Goal: Task Accomplishment & Management: Complete application form

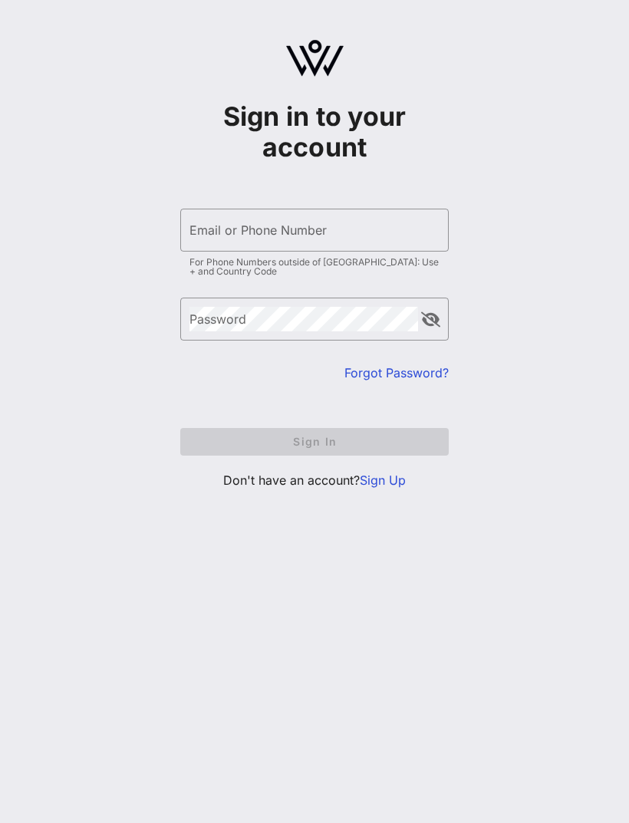
click at [386, 479] on link "Sign Up" at bounding box center [383, 479] width 46 height 15
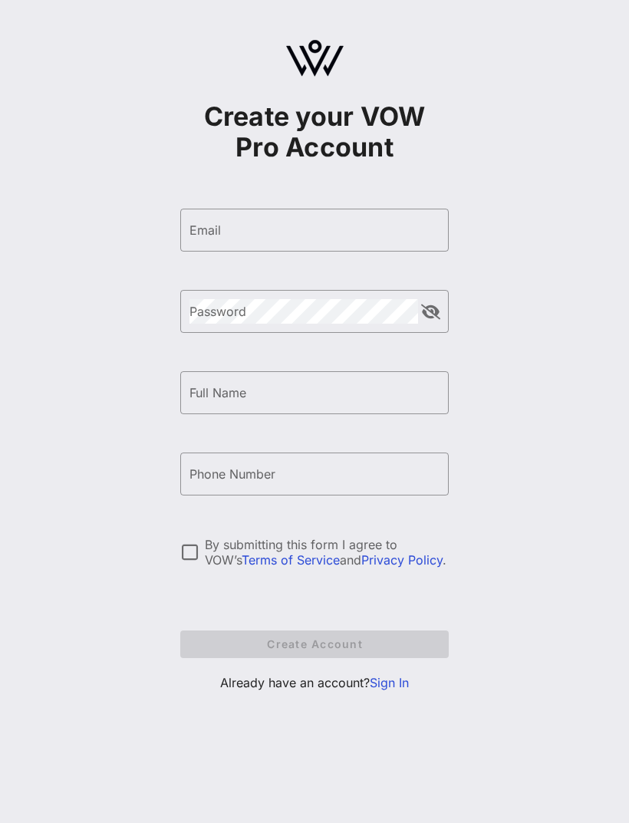
click at [349, 218] on input "Email" at bounding box center [314, 230] width 250 height 25
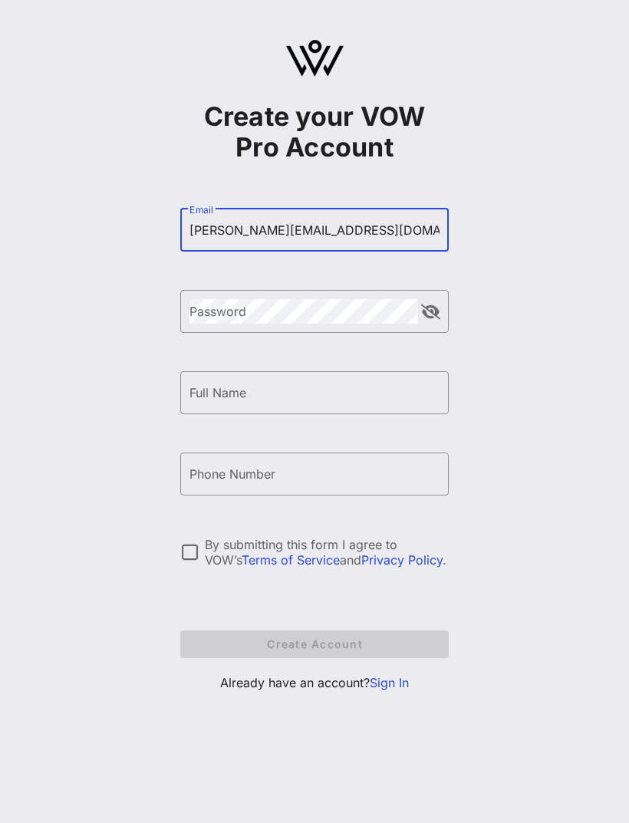
type input "[PERSON_NAME][EMAIL_ADDRESS][DOMAIN_NAME]"
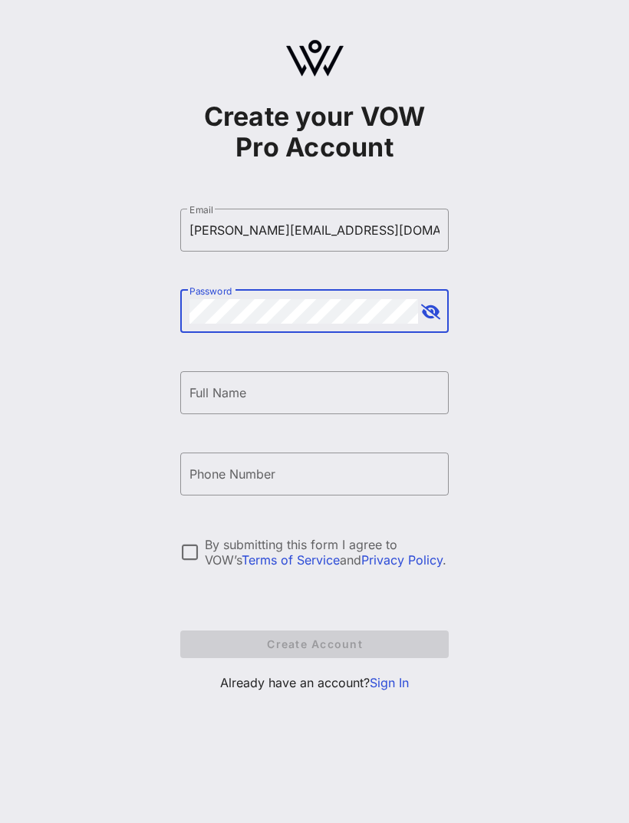
click at [421, 299] on div "​ Password" at bounding box center [314, 311] width 268 height 43
click at [429, 314] on button "append icon" at bounding box center [430, 311] width 19 height 15
click at [321, 383] on input "Full Name" at bounding box center [314, 392] width 250 height 25
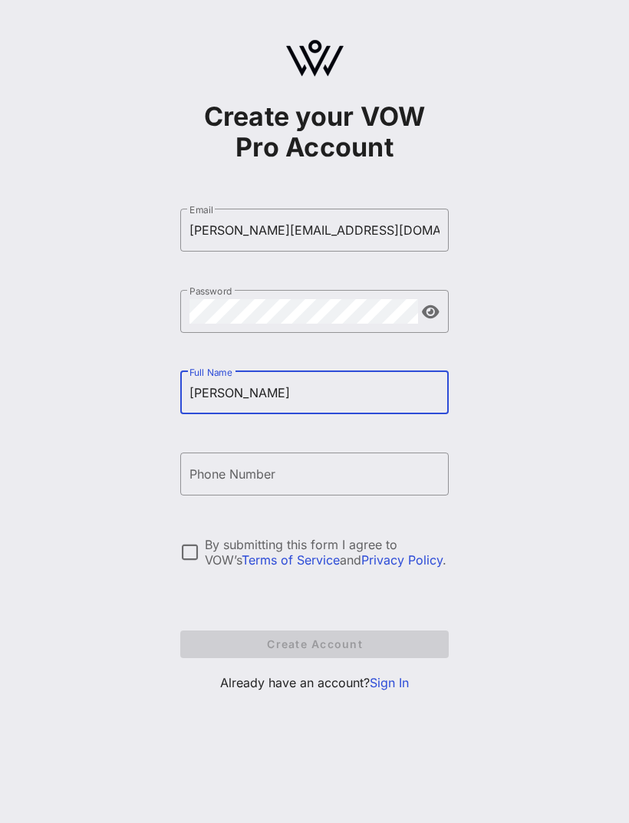
type input "[PERSON_NAME]"
click at [348, 467] on input "Phone Number" at bounding box center [314, 474] width 250 height 25
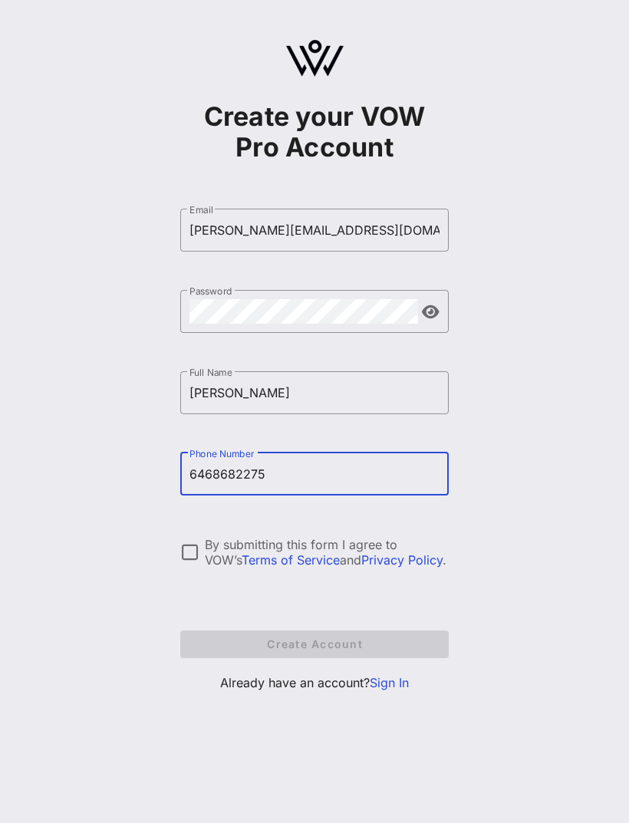
type input "[PHONE_NUMBER]"
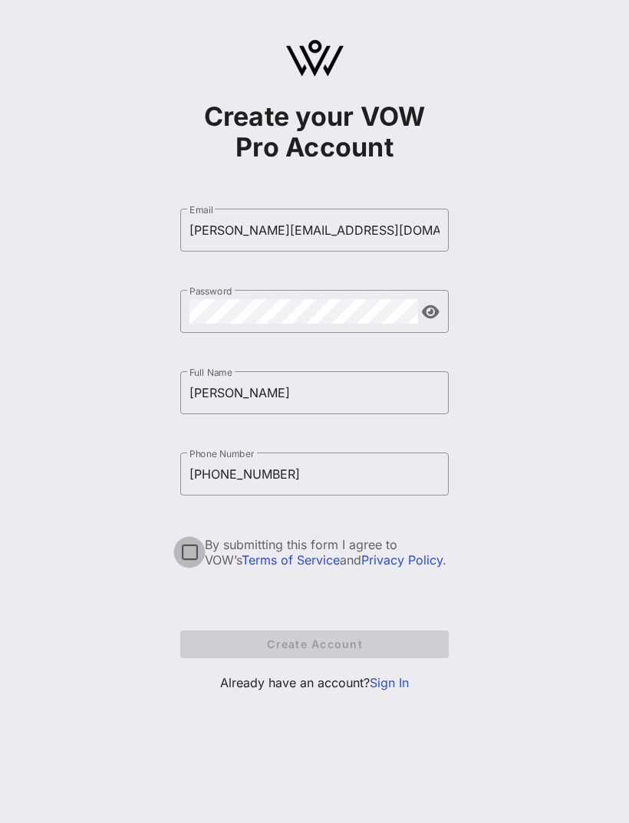
click at [197, 554] on div at bounding box center [189, 552] width 26 height 26
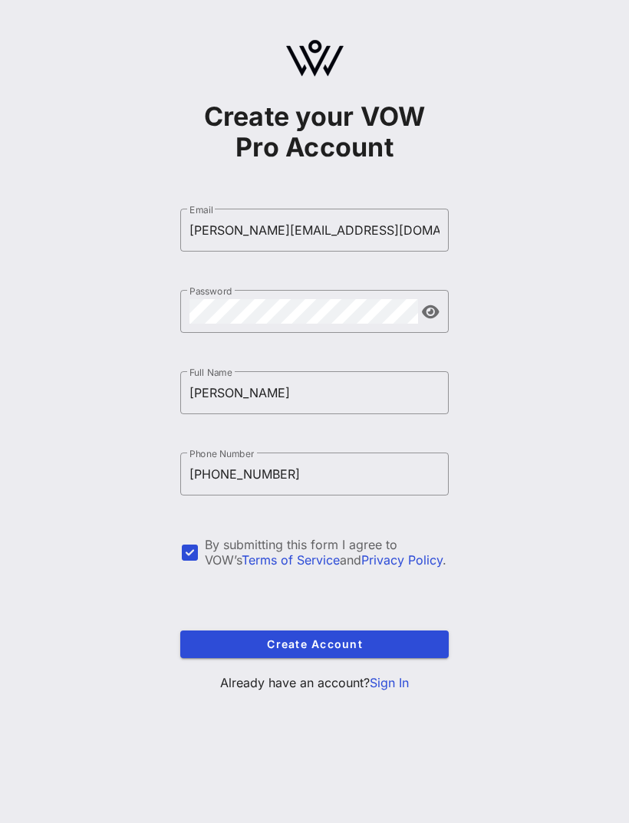
click at [354, 633] on button "Create Account" at bounding box center [314, 644] width 268 height 28
